Goal: Information Seeking & Learning: Learn about a topic

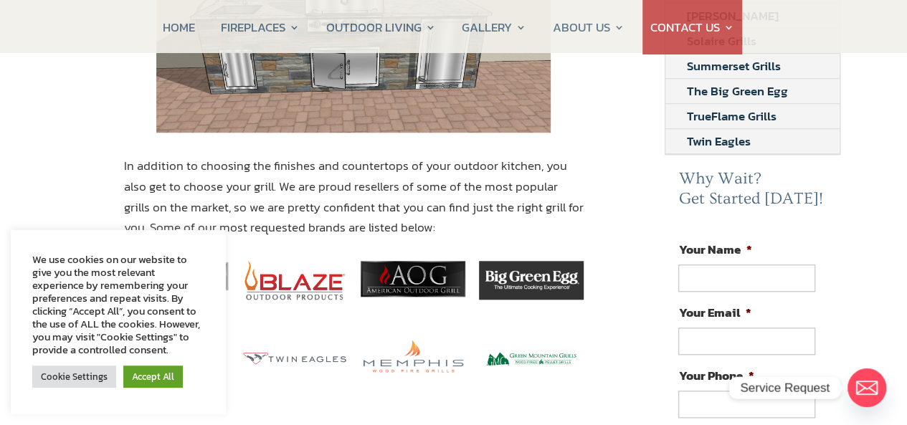
scroll to position [430, 0]
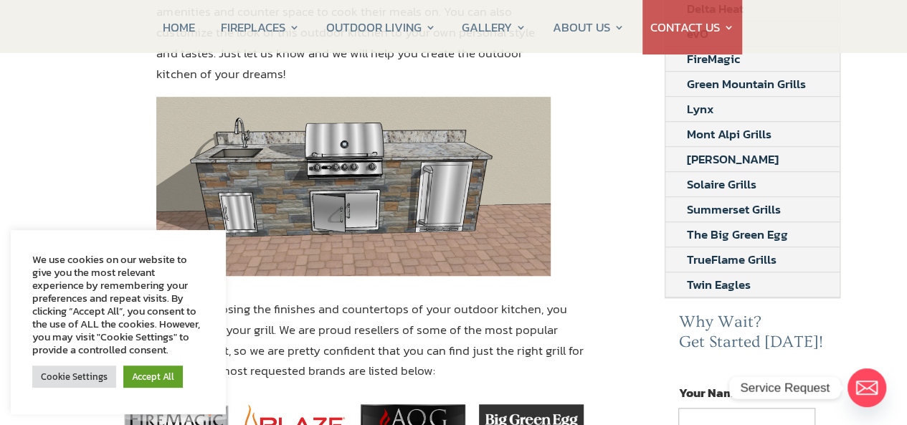
drag, startPoint x: 331, startPoint y: 201, endPoint x: 630, endPoint y: 203, distance: 298.3
click at [630, 203] on div "10 Foot Outdoor Kitchen Looking for a 10 foot outdoor kitchen? At CSS Fireplace…" at bounding box center [354, 374] width 575 height 1203
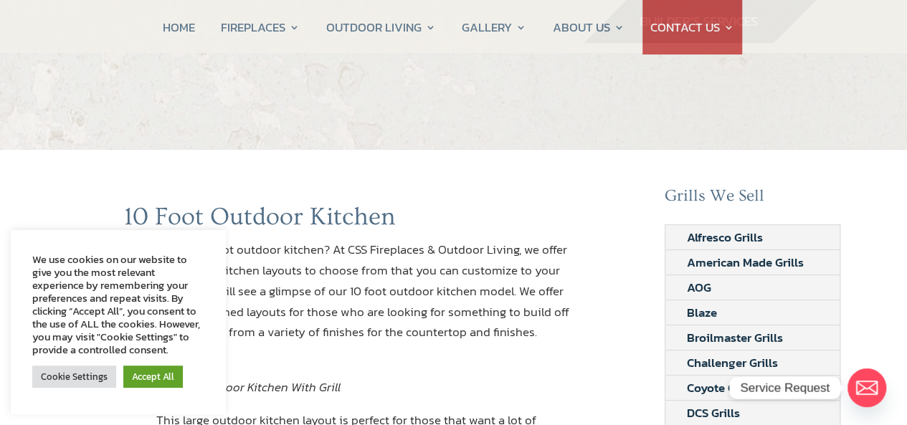
scroll to position [143, 0]
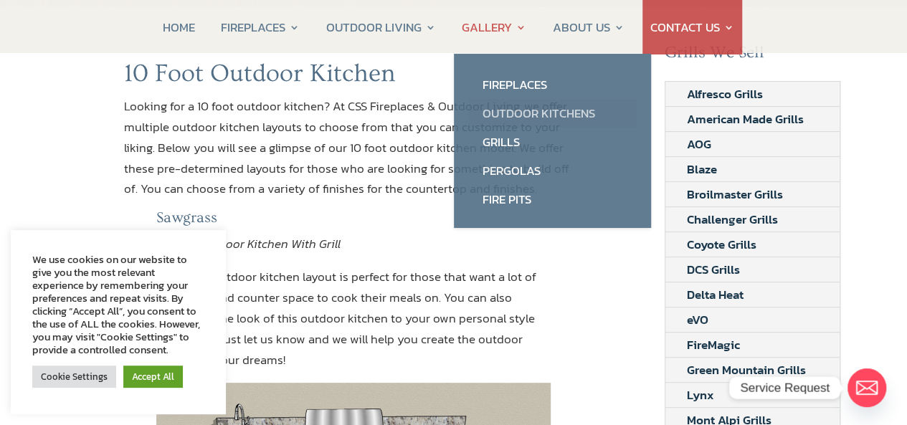
click at [509, 111] on link "Outdoor Kitchens" at bounding box center [552, 113] width 169 height 29
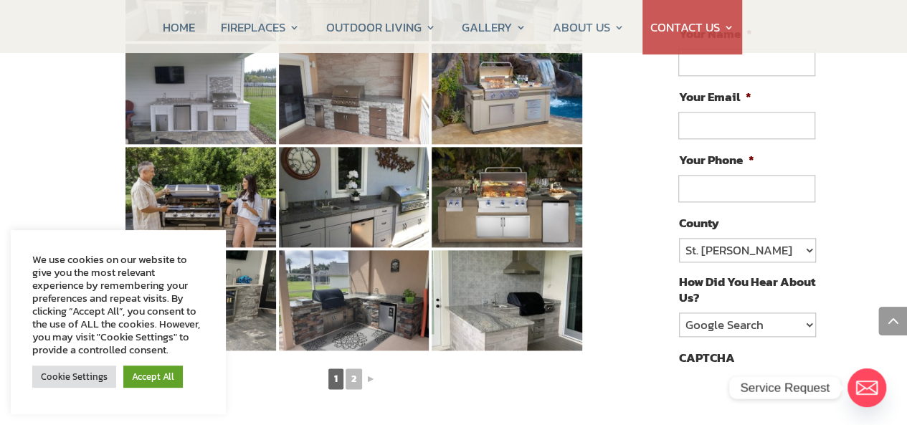
scroll to position [860, 0]
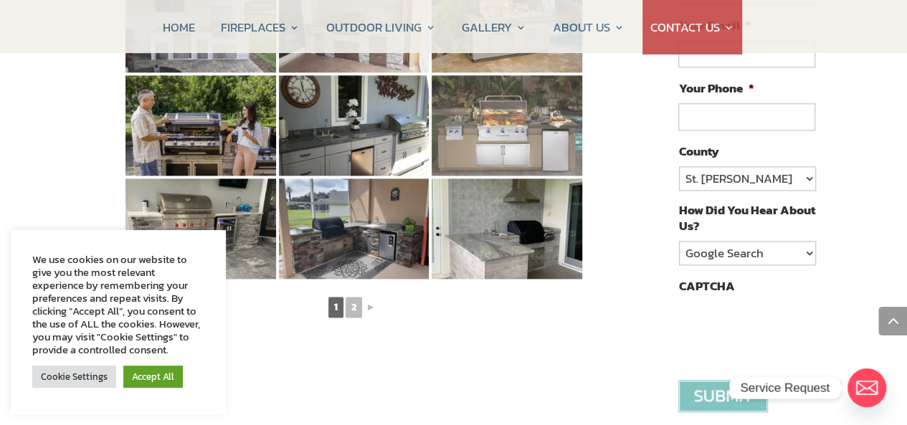
click at [478, 123] on img at bounding box center [507, 125] width 151 height 100
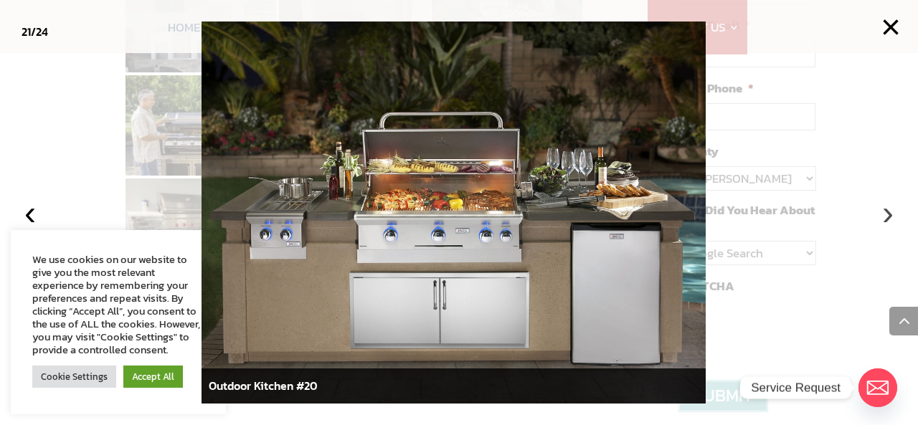
click at [879, 217] on button "›" at bounding box center [888, 213] width 32 height 32
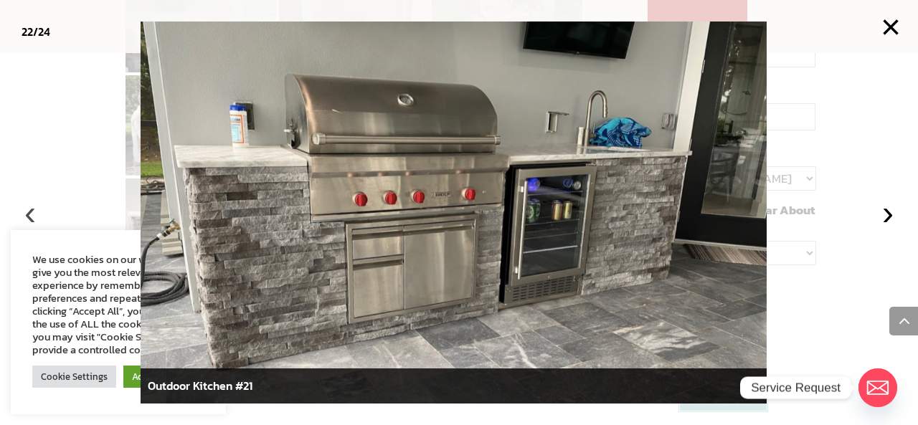
click at [30, 216] on button "‹" at bounding box center [30, 213] width 32 height 32
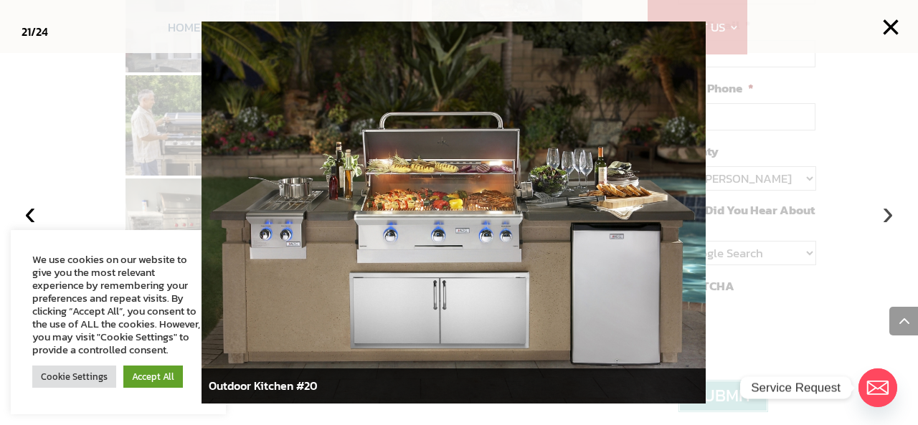
click at [890, 215] on button "›" at bounding box center [888, 213] width 32 height 32
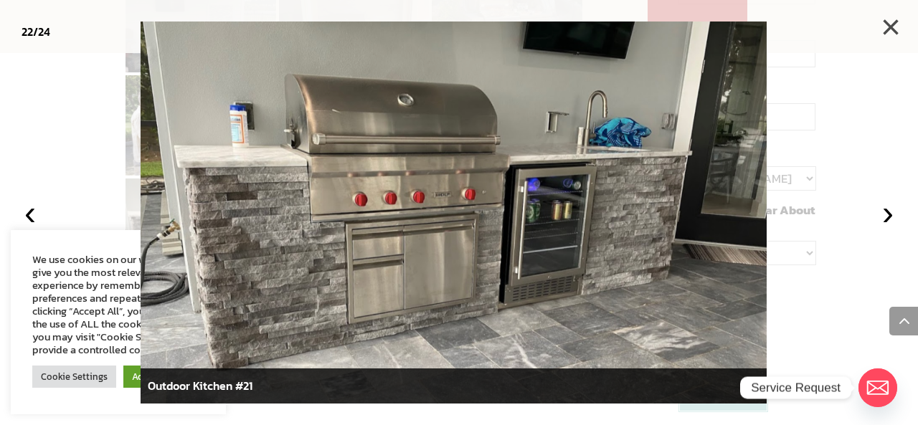
click at [893, 24] on button "×" at bounding box center [891, 27] width 32 height 32
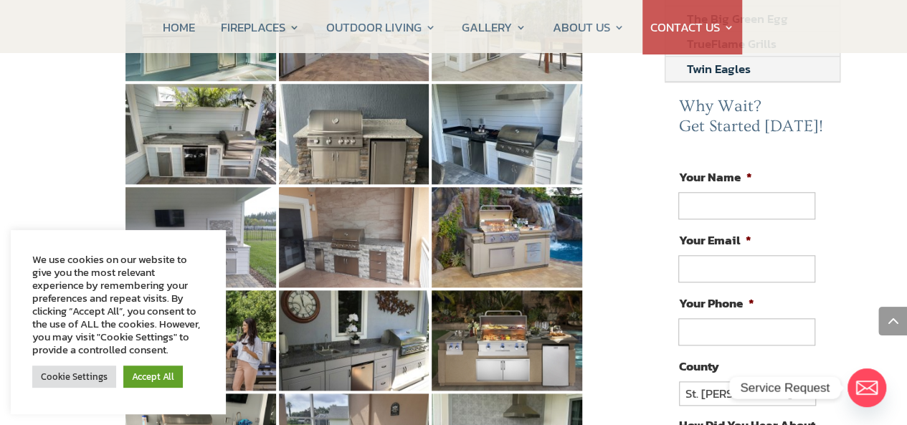
scroll to position [287, 0]
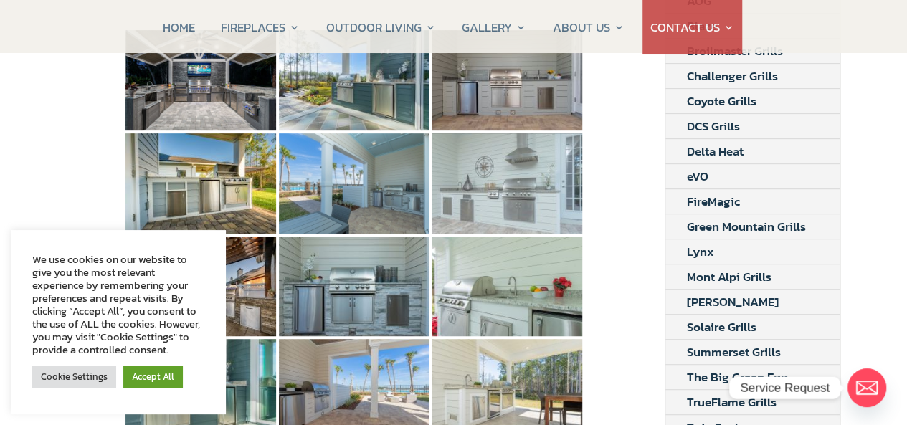
click at [517, 163] on img at bounding box center [507, 183] width 151 height 100
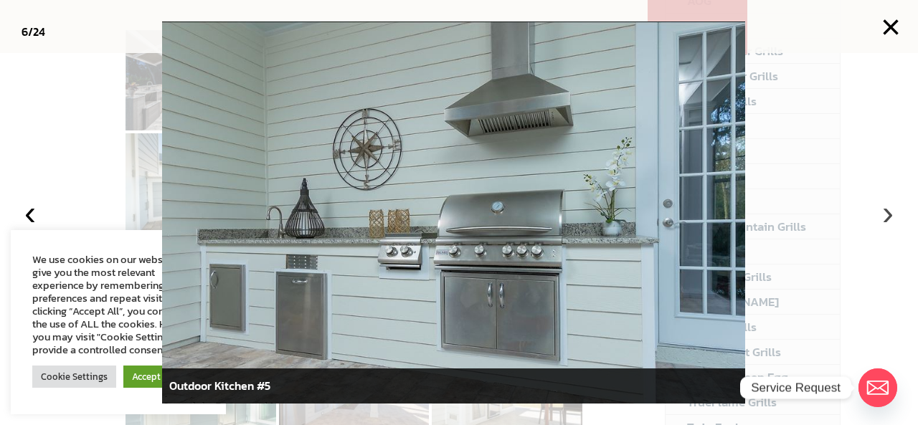
click at [892, 216] on button "›" at bounding box center [888, 213] width 32 height 32
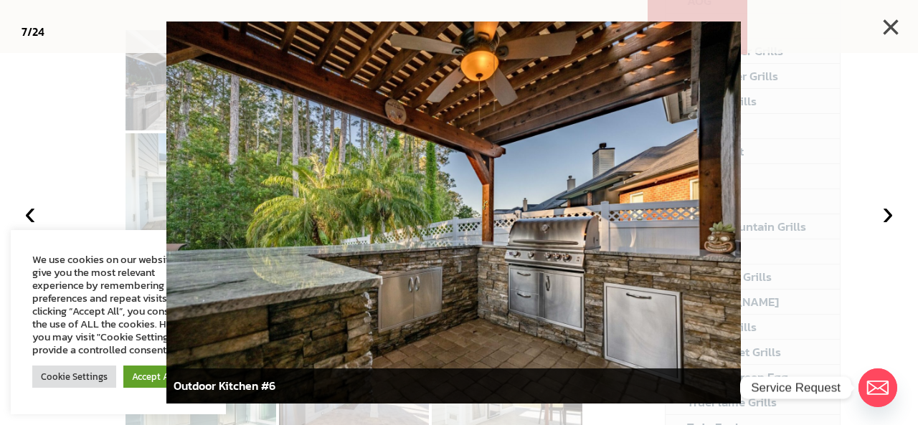
click at [889, 27] on button "×" at bounding box center [891, 27] width 32 height 32
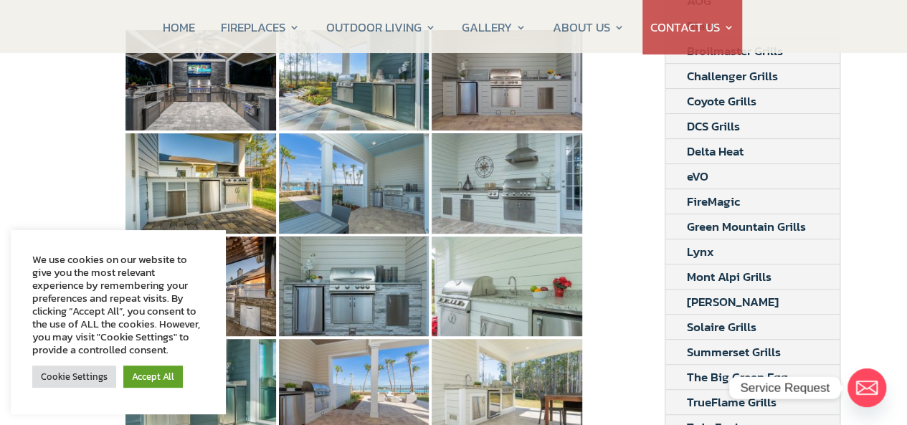
scroll to position [430, 0]
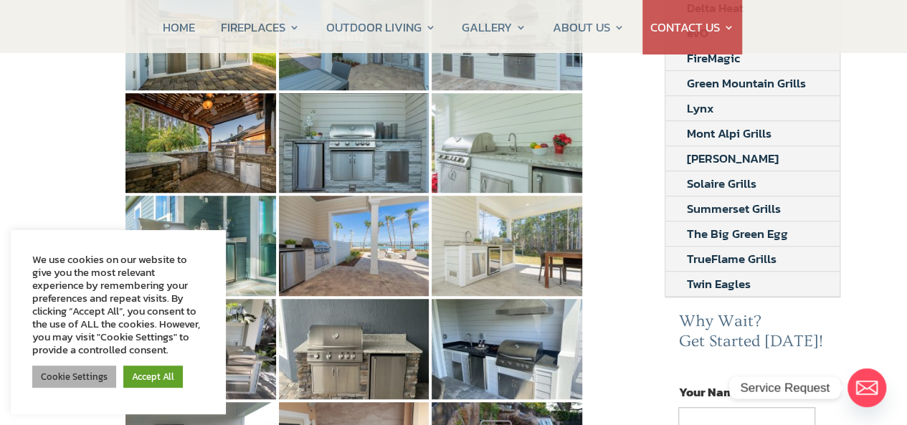
click at [66, 375] on link "Cookie Settings" at bounding box center [74, 377] width 84 height 22
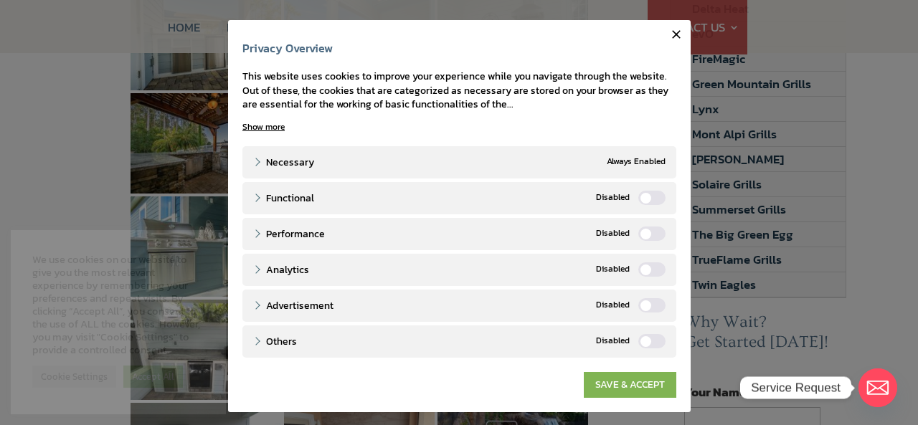
click at [598, 378] on link "SAVE & ACCEPT" at bounding box center [630, 385] width 92 height 26
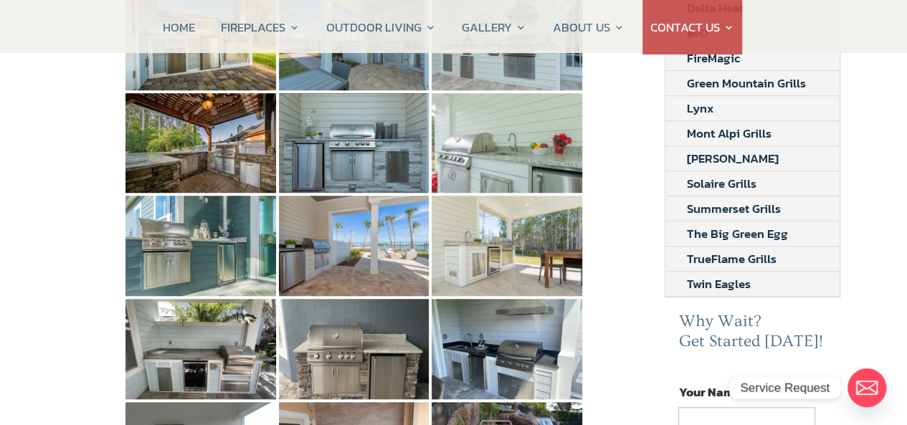
scroll to position [574, 0]
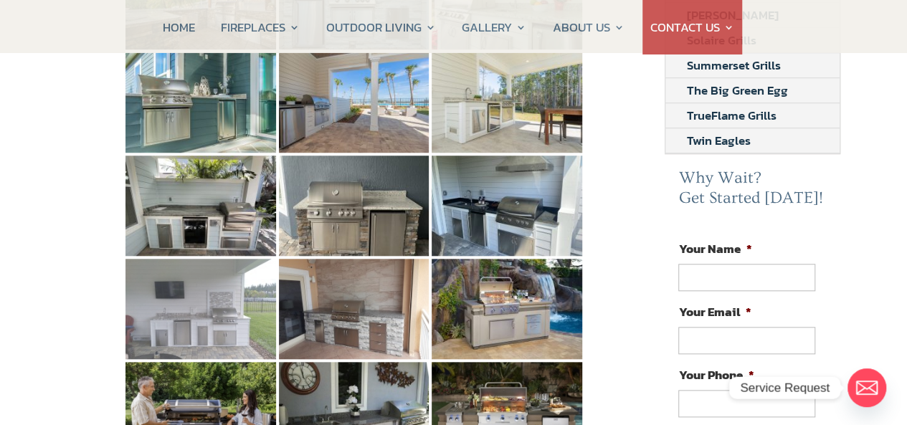
click at [189, 291] on img at bounding box center [200, 309] width 151 height 100
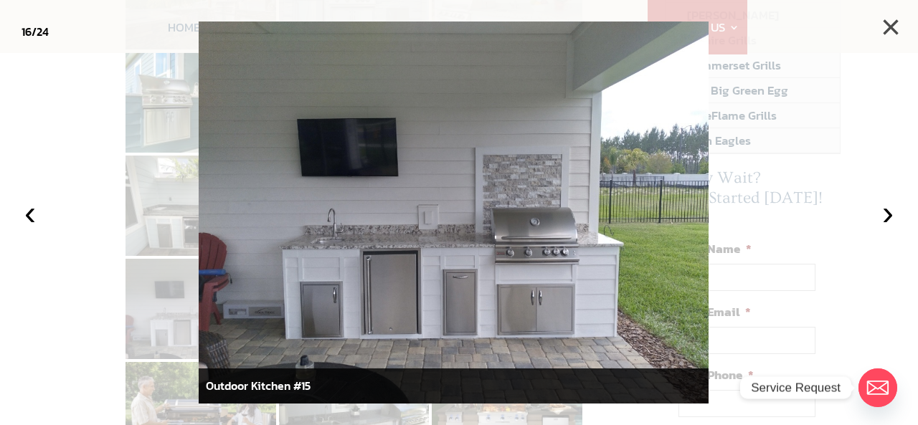
click at [893, 25] on button "×" at bounding box center [891, 27] width 32 height 32
